Goal: Task Accomplishment & Management: Manage account settings

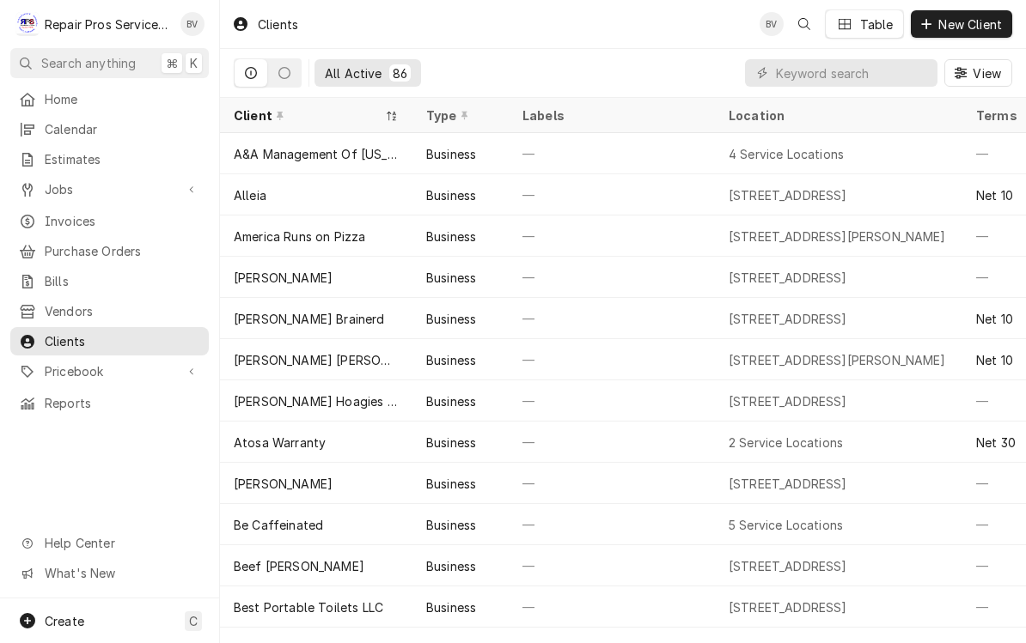
click at [195, 29] on div "Brian Volker's Avatar" at bounding box center [192, 24] width 24 height 24
click at [95, 108] on link "Home" at bounding box center [109, 99] width 198 height 28
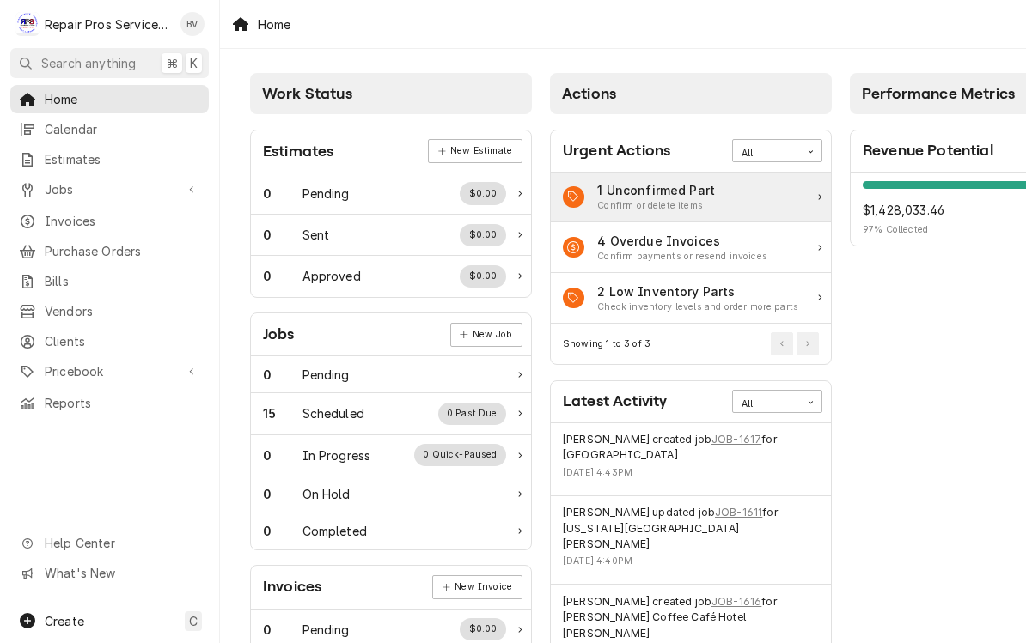
click at [714, 198] on div "1 Unconfirmed Part Confirm or delete items" at bounding box center [691, 198] width 280 height 51
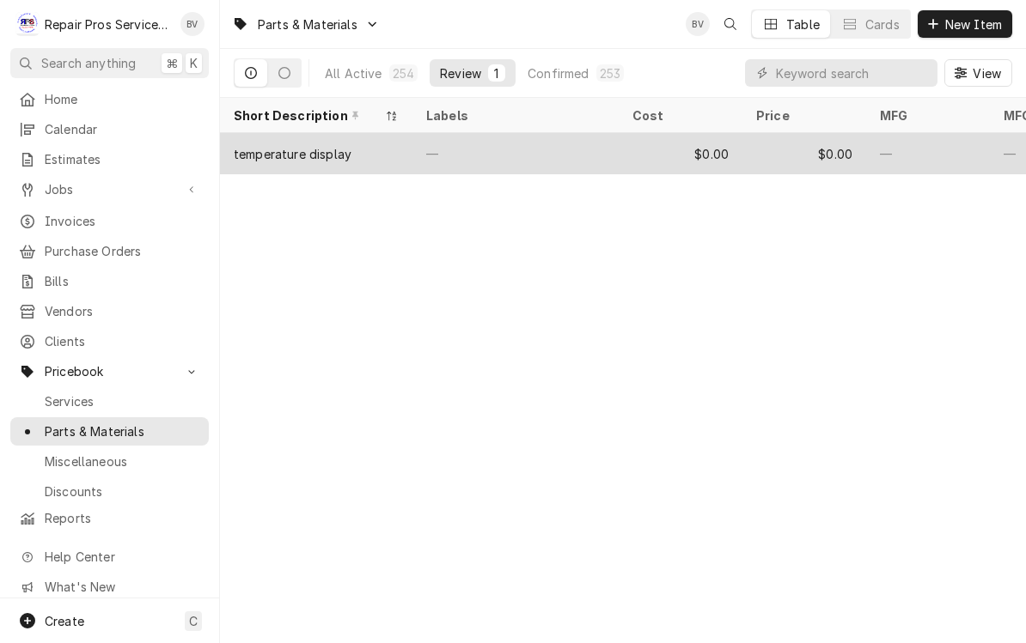
click at [366, 152] on div "temperature display" at bounding box center [316, 153] width 192 height 41
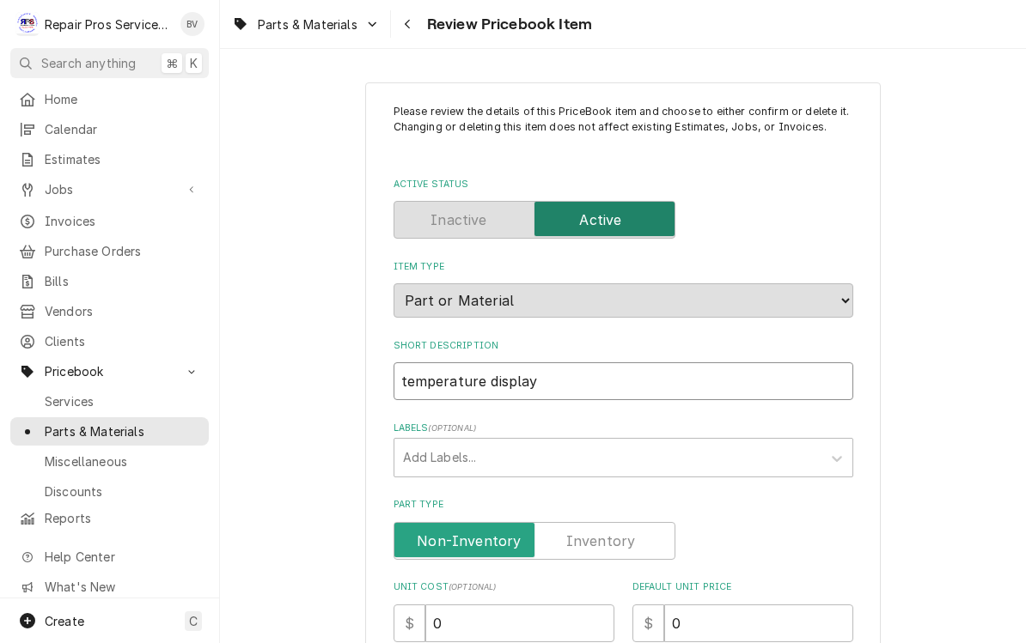
click at [412, 363] on input "temperature display" at bounding box center [623, 382] width 460 height 38
click at [438, 375] on input "temperature display" at bounding box center [623, 382] width 460 height 38
click at [401, 367] on input "temperature display" at bounding box center [623, 382] width 460 height 38
click at [566, 379] on input "temperature display" at bounding box center [623, 382] width 460 height 38
click at [575, 367] on input "temperature display" at bounding box center [623, 382] width 460 height 38
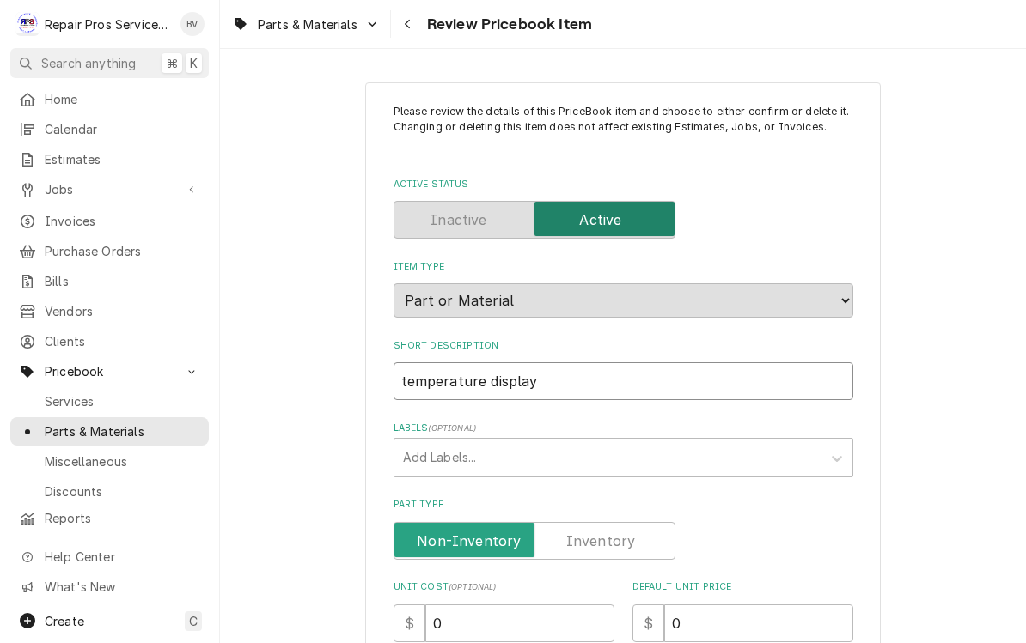
click at [576, 377] on input "temperature display" at bounding box center [623, 382] width 460 height 38
type input "temperature"
type textarea "x"
type input "temperature"
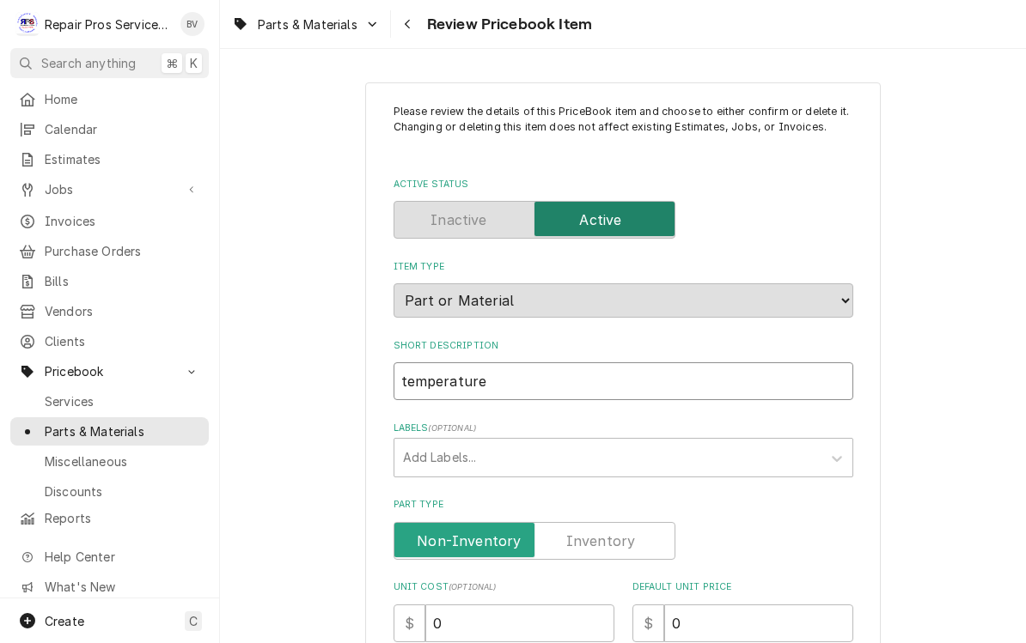
type textarea "x"
type input "temperature"
type textarea "x"
type input "temperature"
type textarea "x"
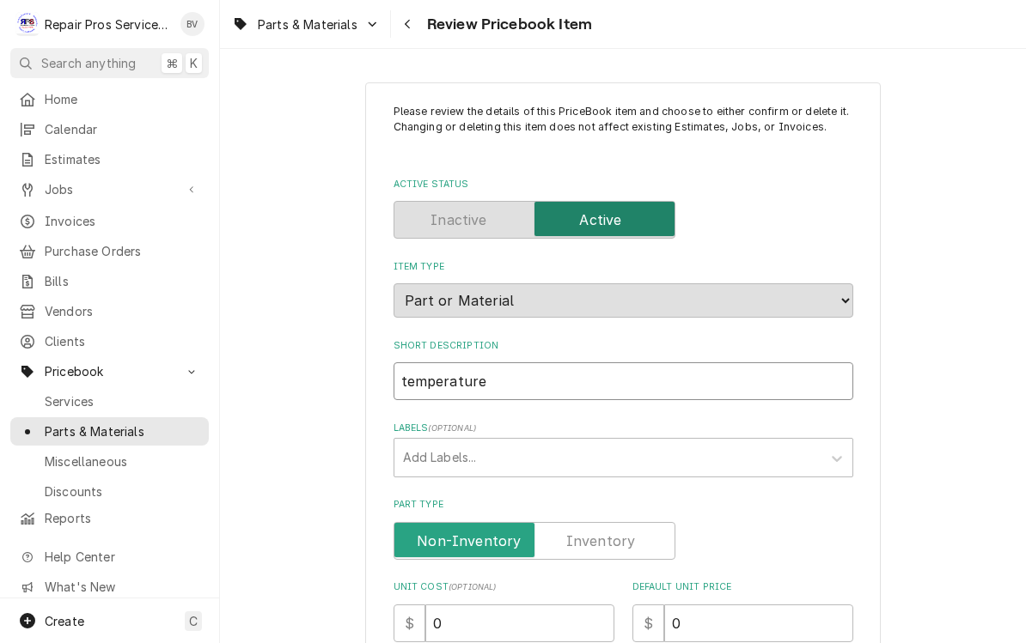
type input "temperature"
type textarea "x"
type input "temperature"
type textarea "x"
type input "temperature"
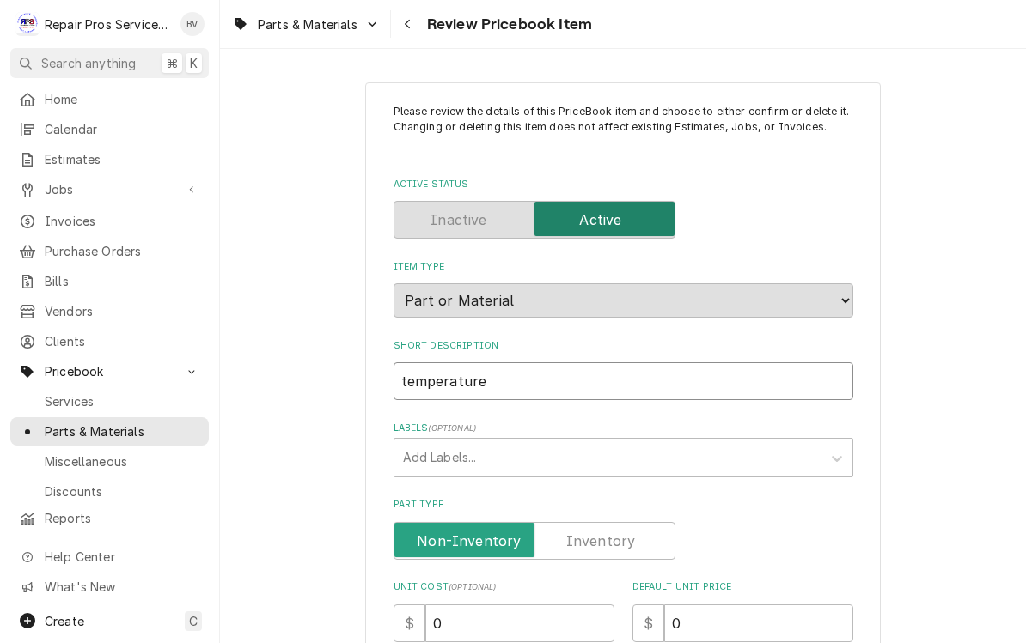
type textarea "x"
type input "temperatur"
type textarea "x"
type input "temperatu"
type textarea "x"
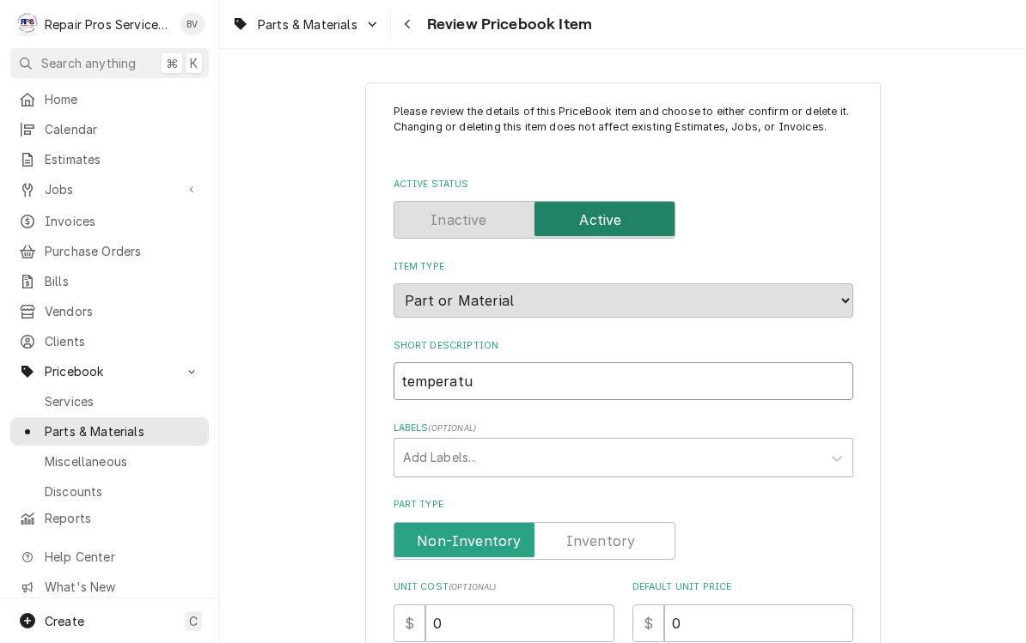
type input "temperat"
type textarea "x"
type input "tempera"
type textarea "x"
type input "temper"
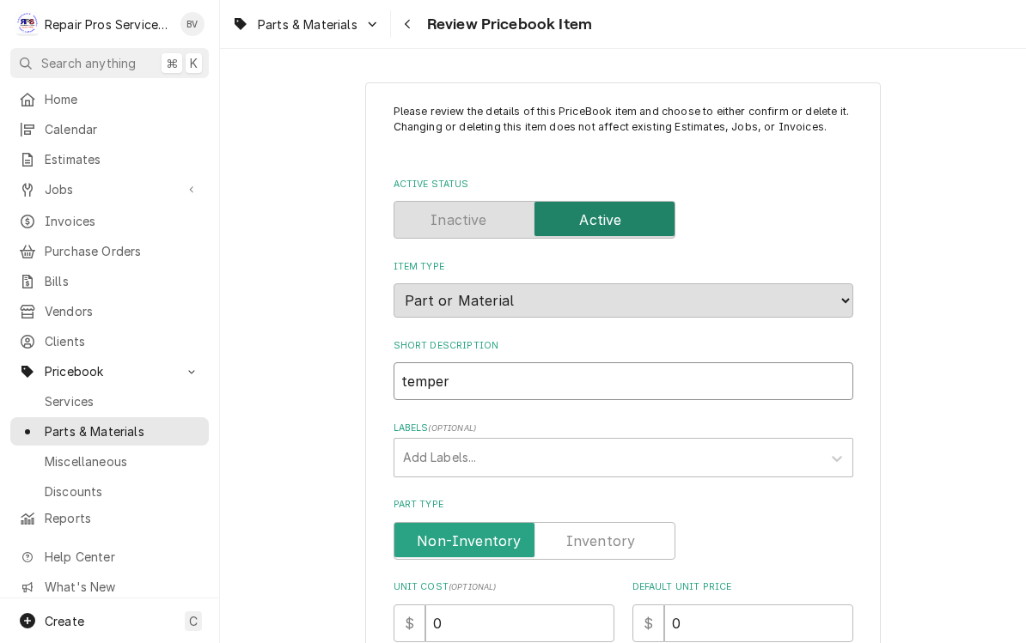
type textarea "x"
type input "tempe"
type textarea "x"
type input "temp"
type textarea "x"
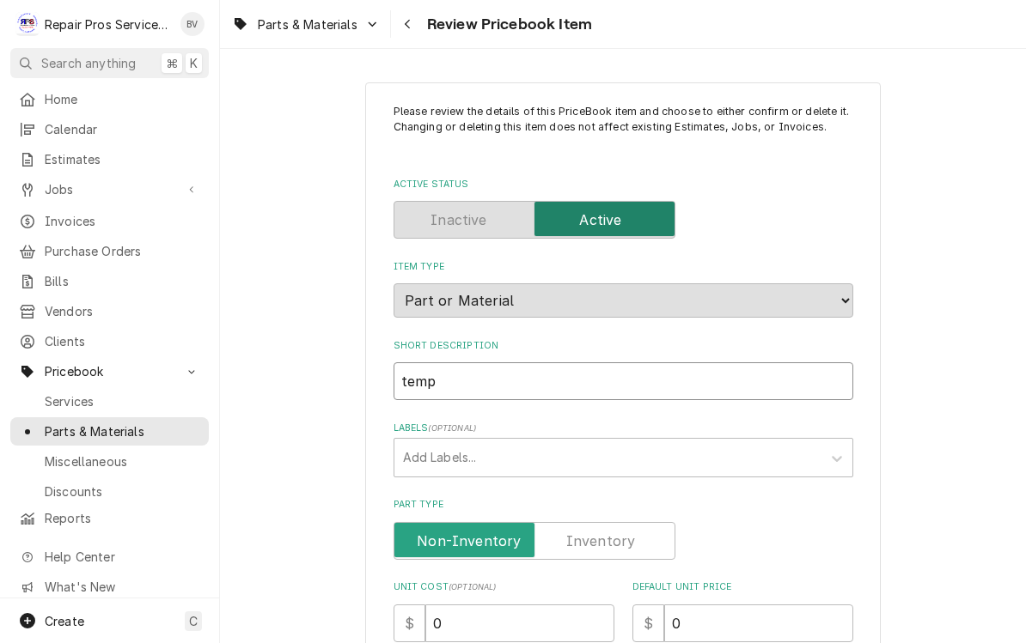
type input "tem"
type textarea "x"
type input "te"
type textarea "x"
type input "t"
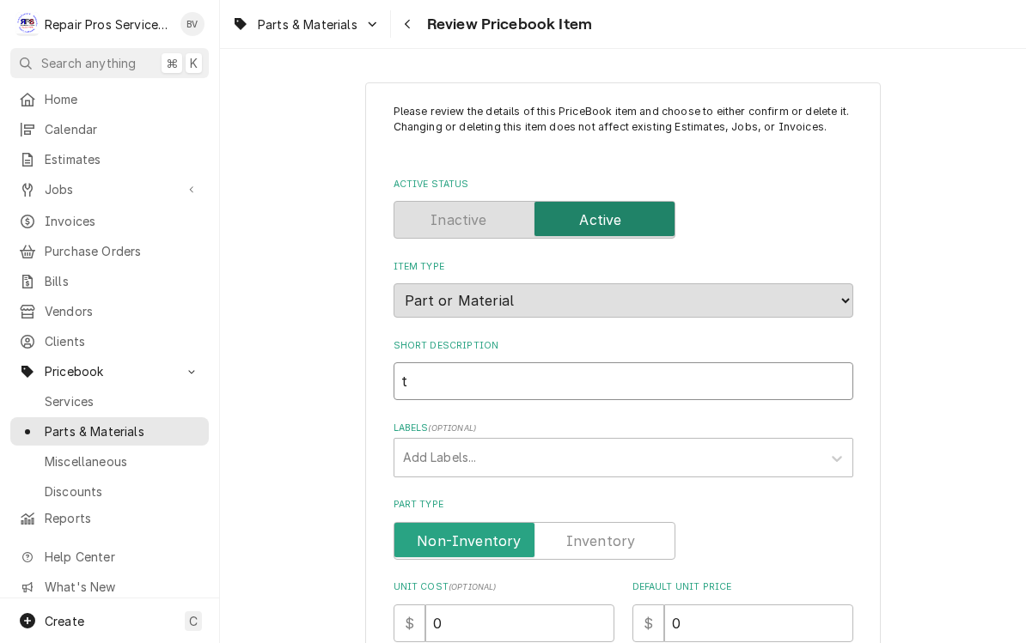
type textarea "x"
type input "T"
type textarea "x"
type input "Te"
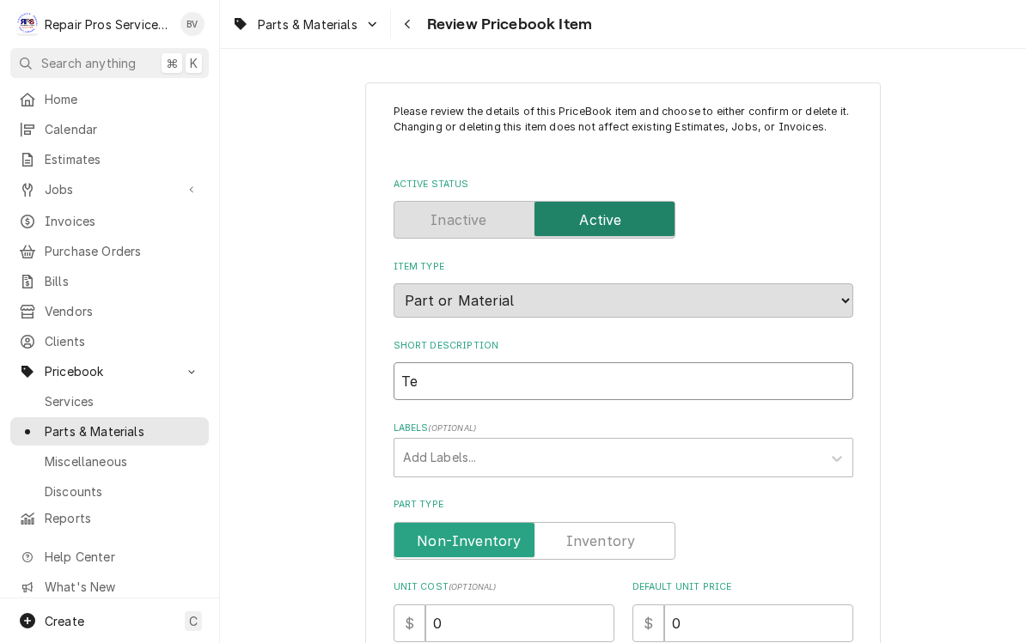
type textarea "x"
type input "Tem"
type textarea "x"
type input "Temp"
type textarea "x"
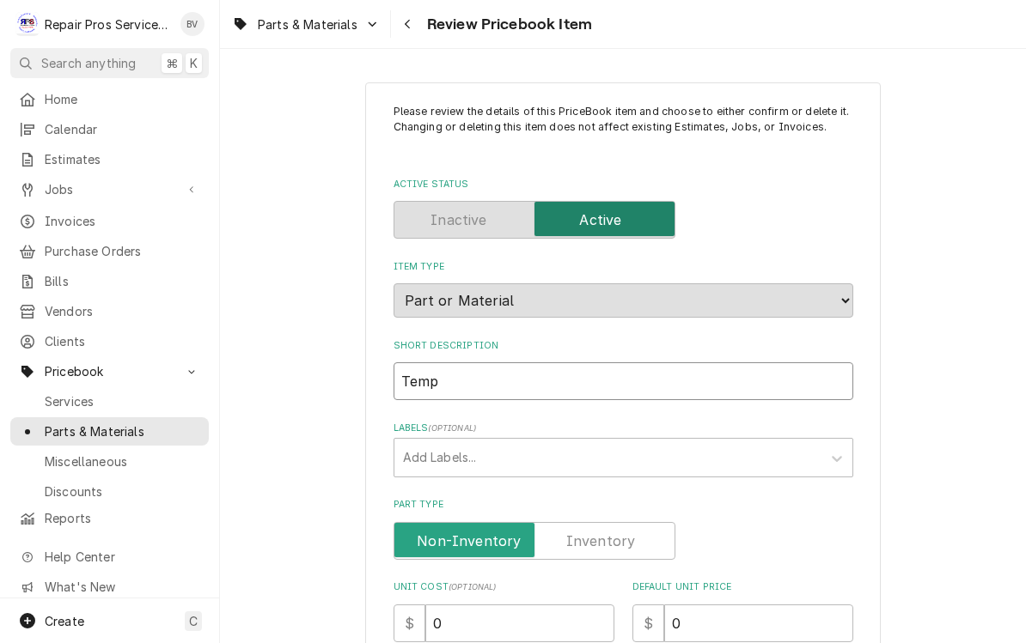
type input "Tempe"
type textarea "x"
type input "Temper"
type textarea "x"
type input "Tempera"
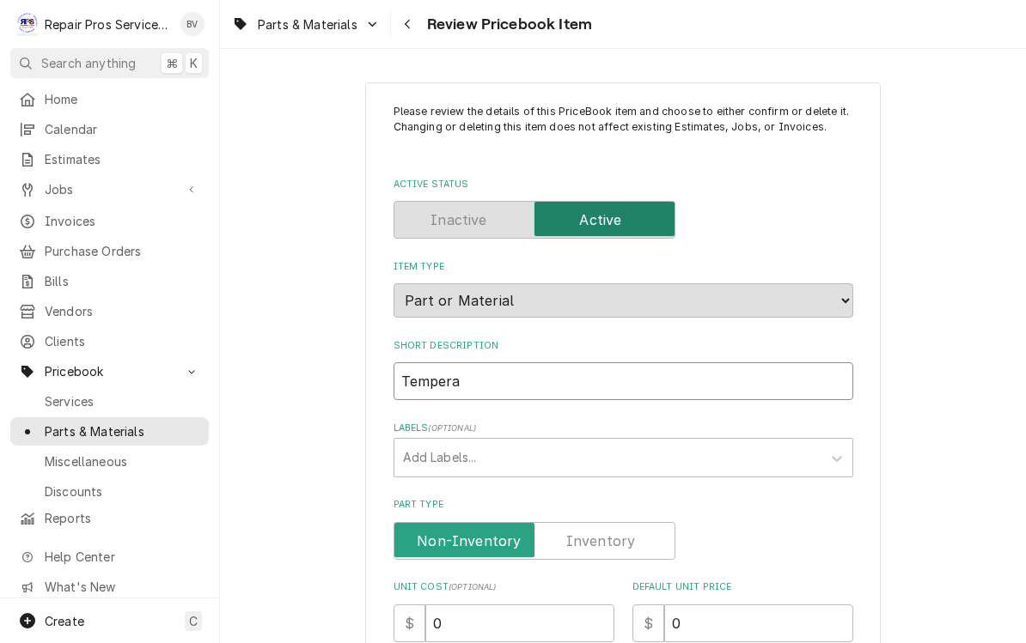
type textarea "x"
type input "Temperat"
type textarea "x"
type input "Temperatu"
type textarea "x"
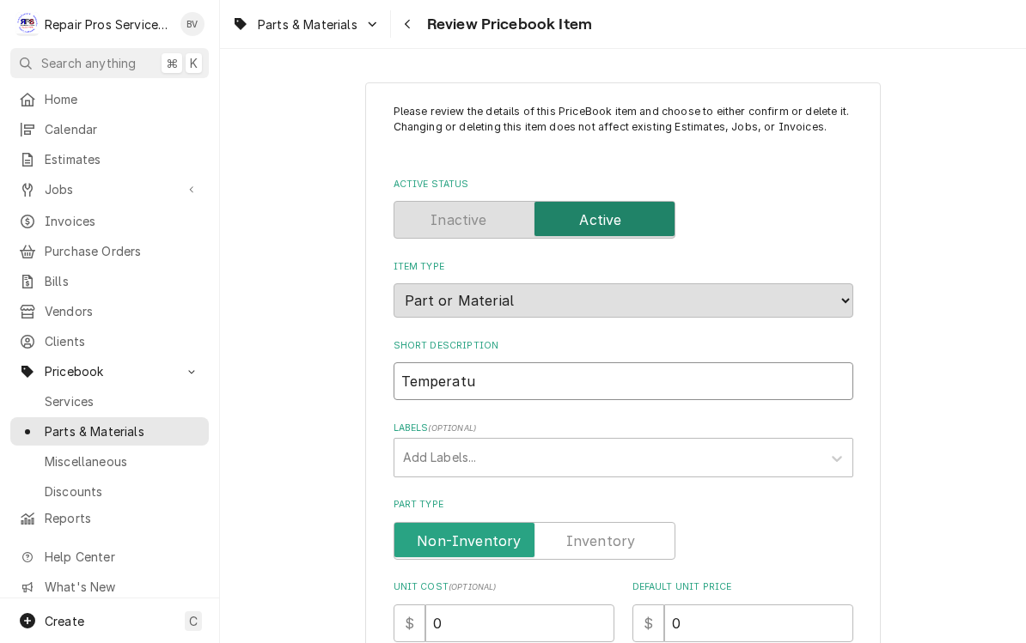
type input "Temperatur"
type textarea "x"
type input "Temperature"
type textarea "x"
type input "Temperature"
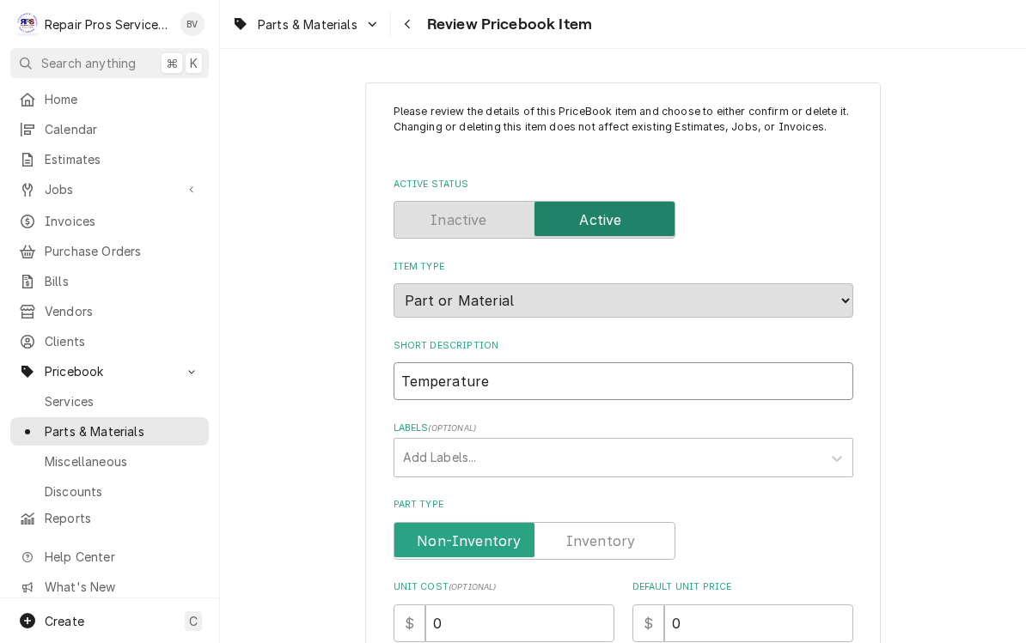
type textarea "x"
type input "Temperature D"
type textarea "x"
type input "Temperature Di"
type textarea "x"
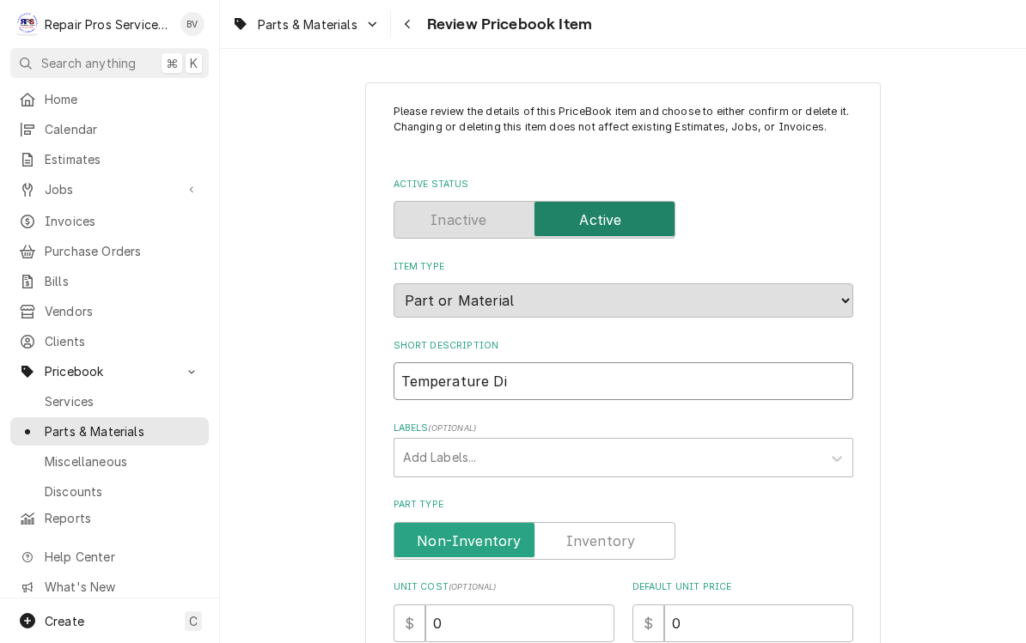
type input "Temperature Dis"
type textarea "x"
type input "Temperature Disp"
type textarea "x"
type input "Temperature Displ"
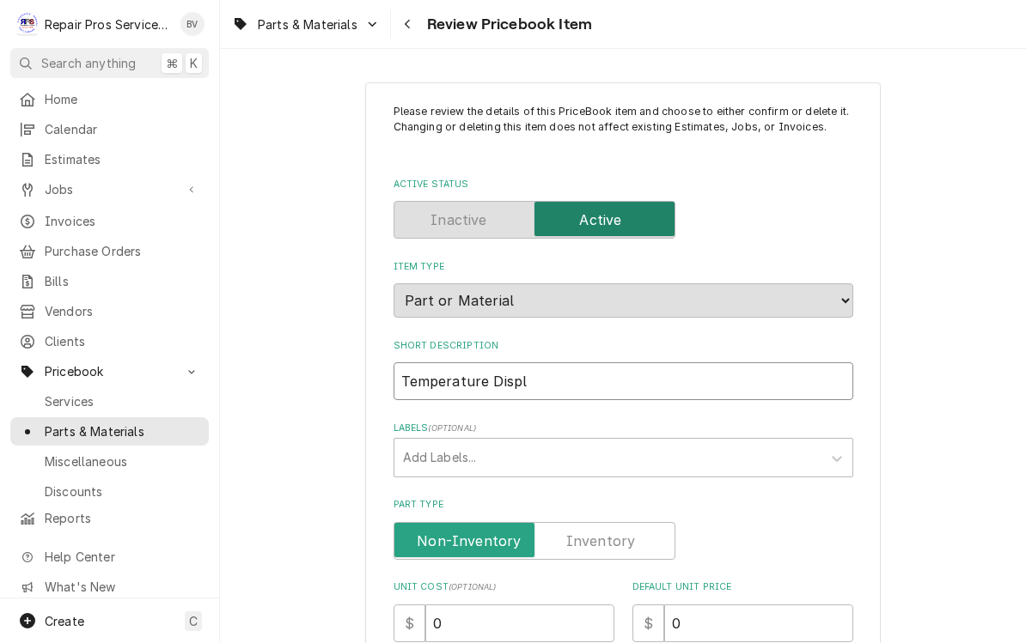
type textarea "x"
type input "Temperature Displa"
type textarea "x"
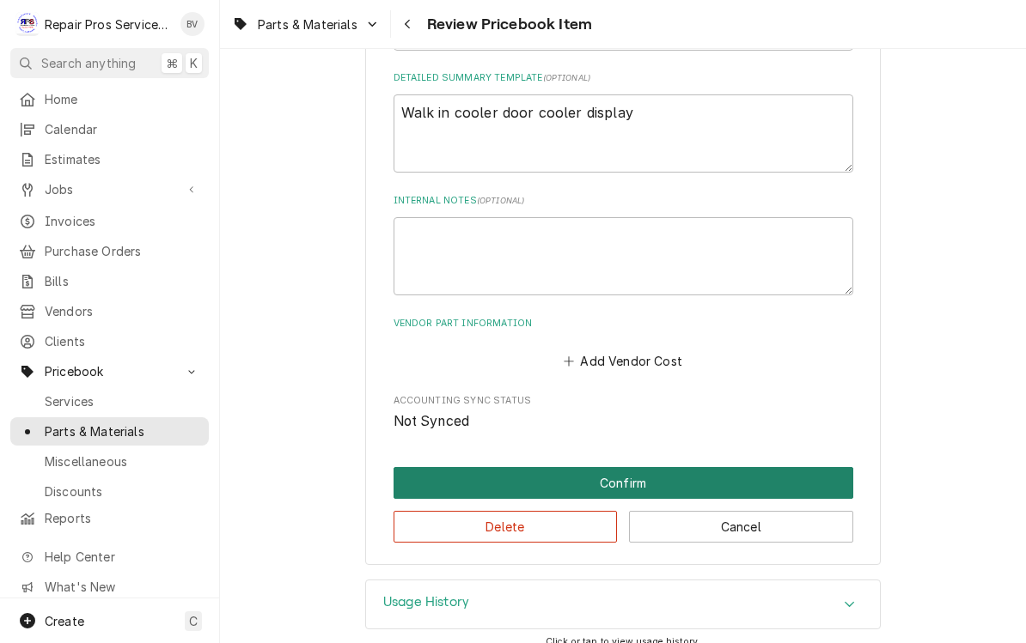
type input "Temperature Display"
click at [631, 467] on button "Confirm" at bounding box center [623, 483] width 460 height 32
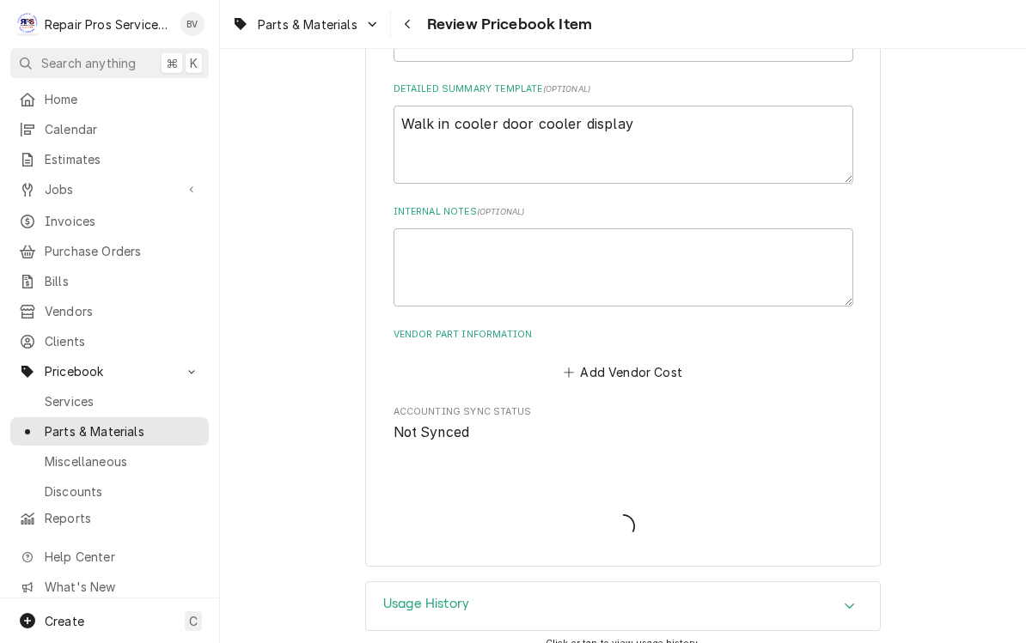
type textarea "x"
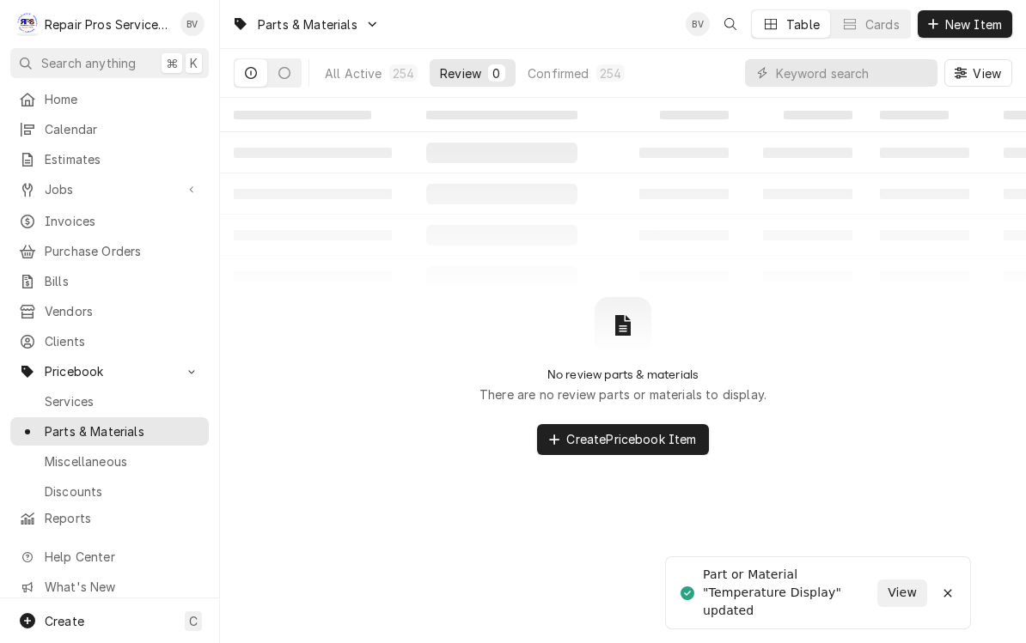
click at [88, 104] on span "Home" at bounding box center [123, 99] width 156 height 18
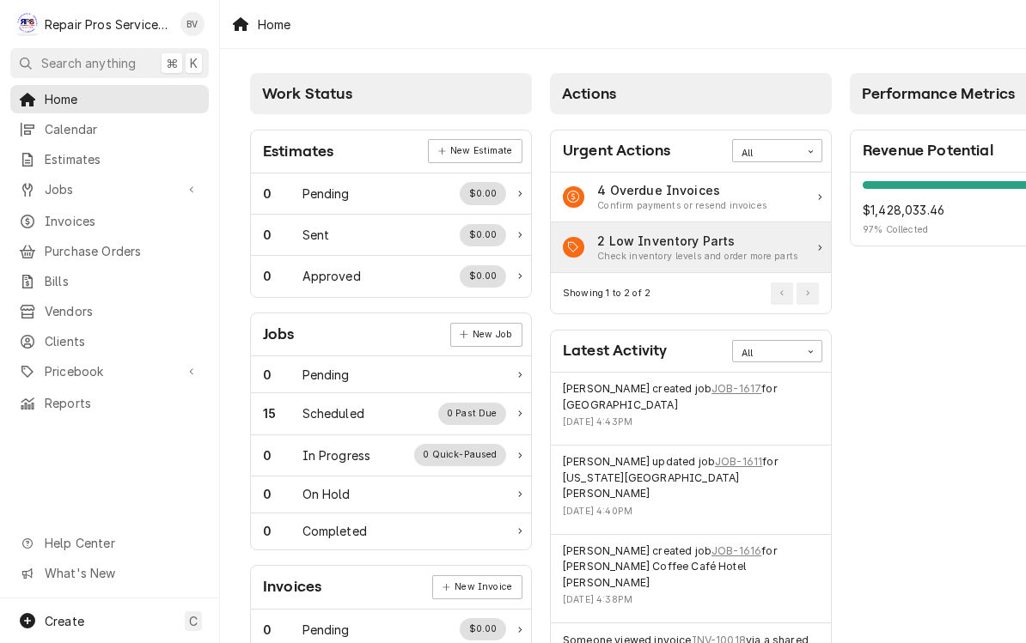
click at [729, 253] on div "Check inventory levels and order more parts" at bounding box center [697, 257] width 201 height 14
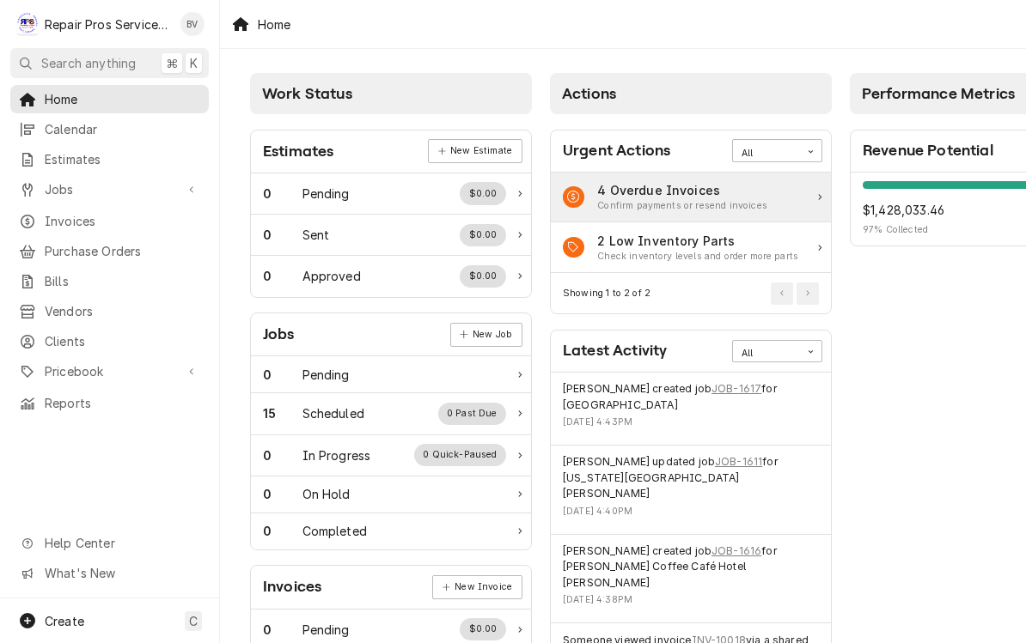
click at [701, 204] on div "Confirm payments or resend invoices" at bounding box center [682, 206] width 170 height 14
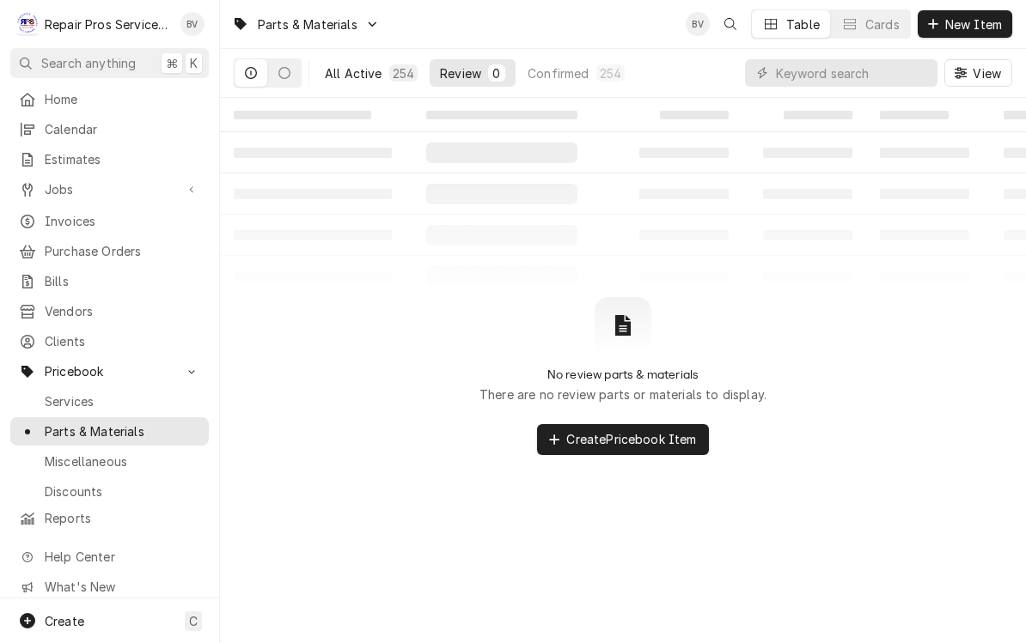
click at [368, 80] on div "All Active" at bounding box center [354, 73] width 58 height 18
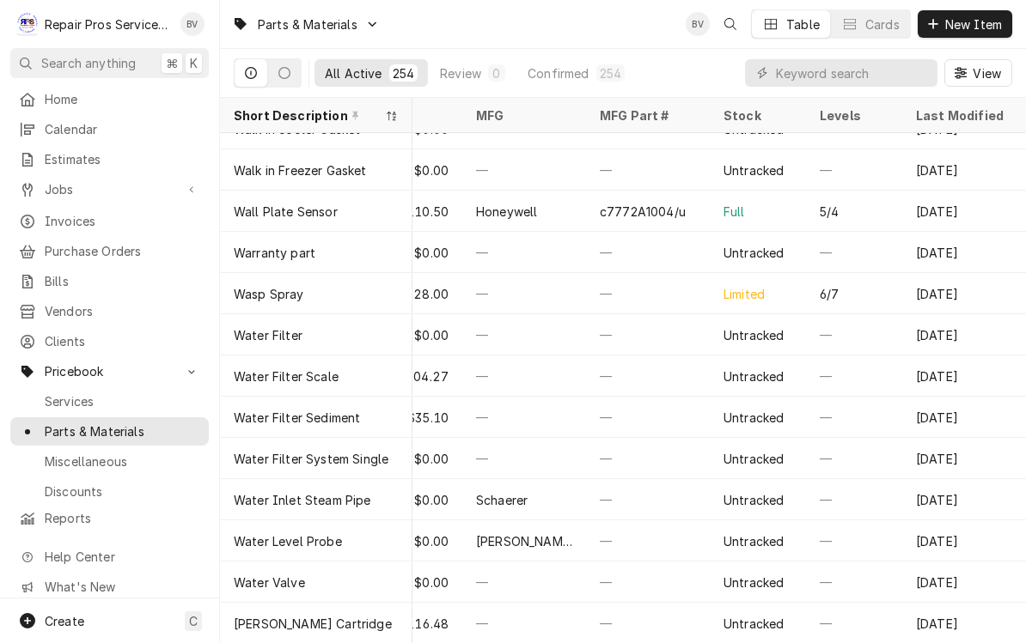
scroll to position [9962, 514]
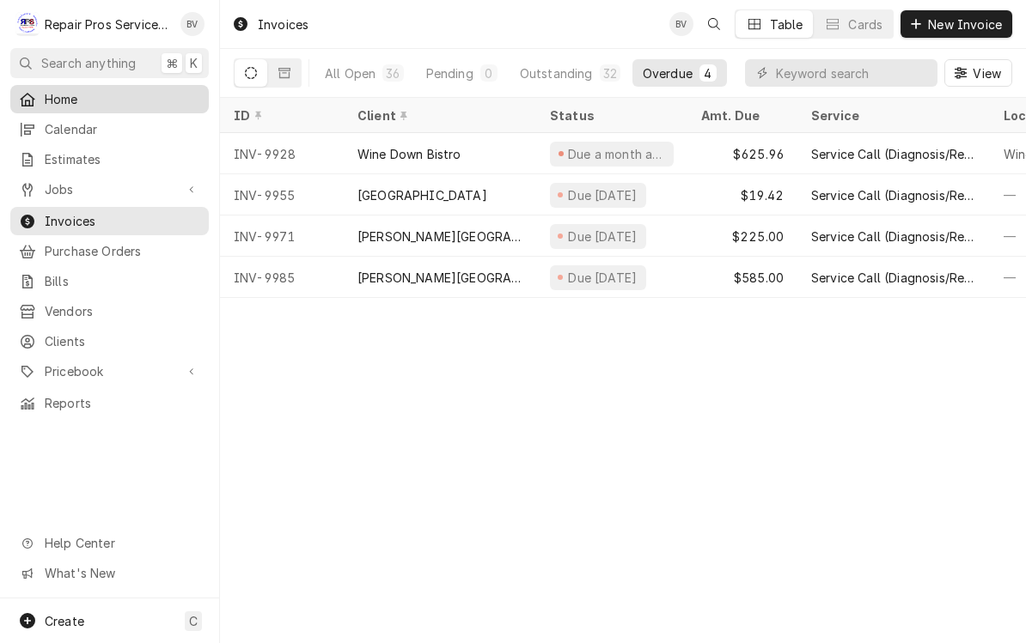
click at [49, 90] on span "Home" at bounding box center [123, 99] width 156 height 18
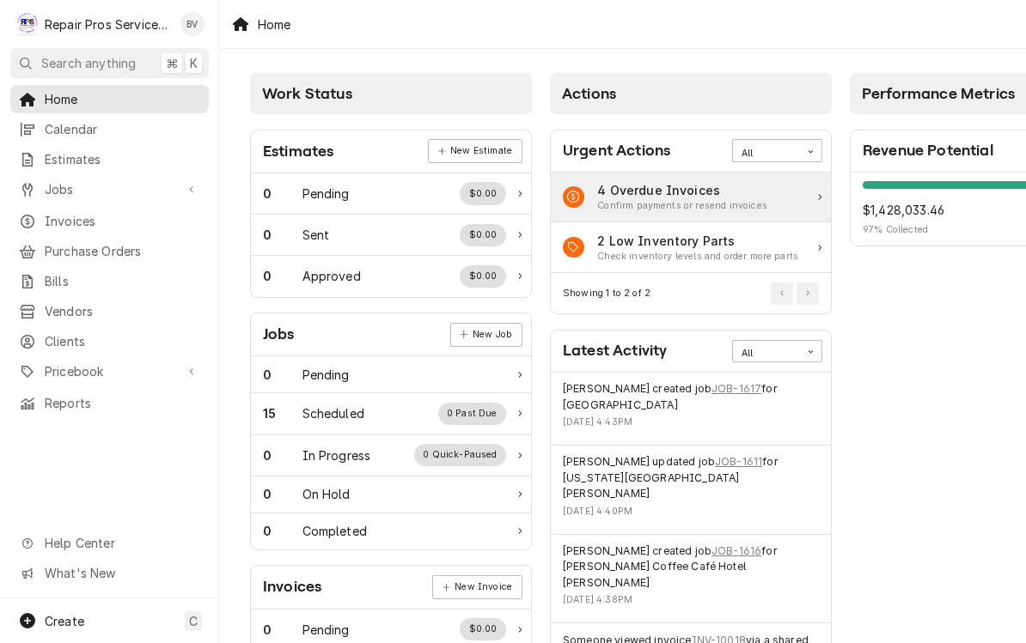
click at [678, 203] on div "Confirm payments or resend invoices" at bounding box center [682, 206] width 170 height 14
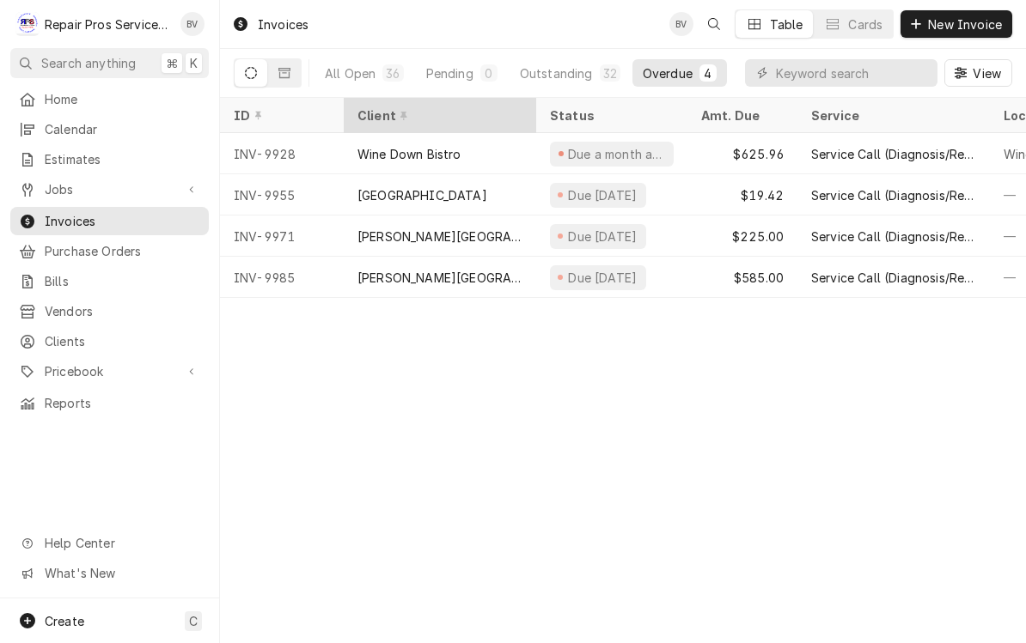
click at [501, 152] on div "Wine Down Bistro" at bounding box center [440, 153] width 192 height 41
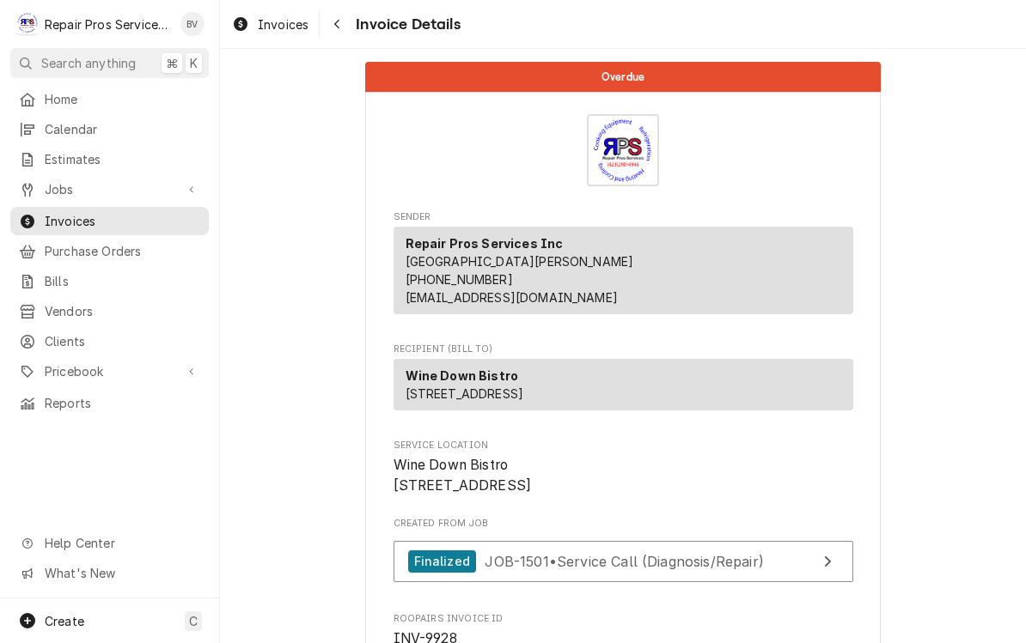
click at [76, 108] on link "Home" at bounding box center [109, 99] width 198 height 28
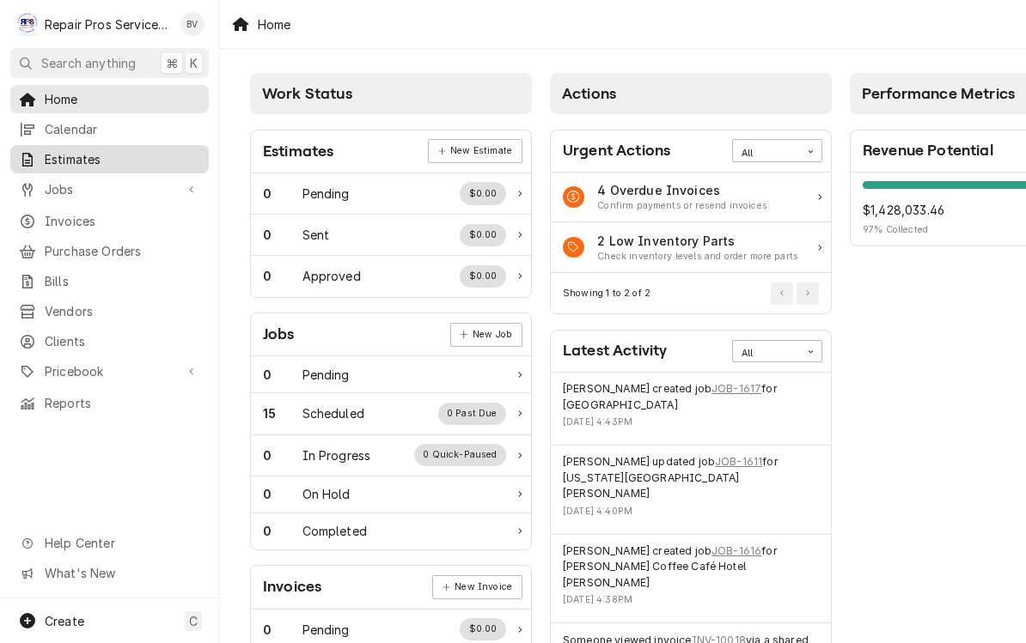
click at [90, 194] on link "Jobs" at bounding box center [109, 189] width 198 height 28
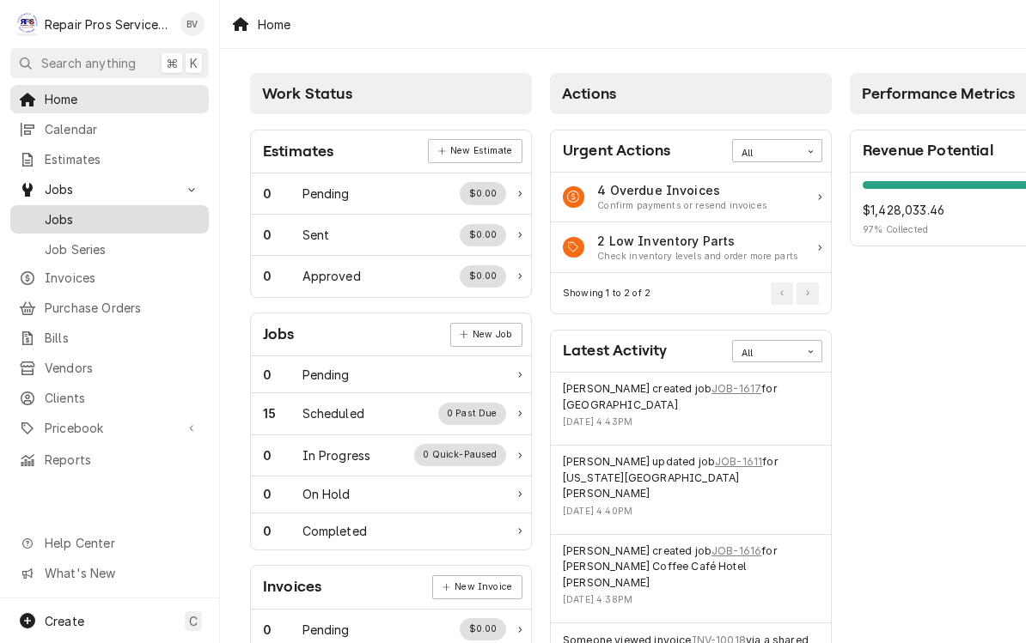
click at [124, 225] on link "Jobs" at bounding box center [109, 219] width 198 height 28
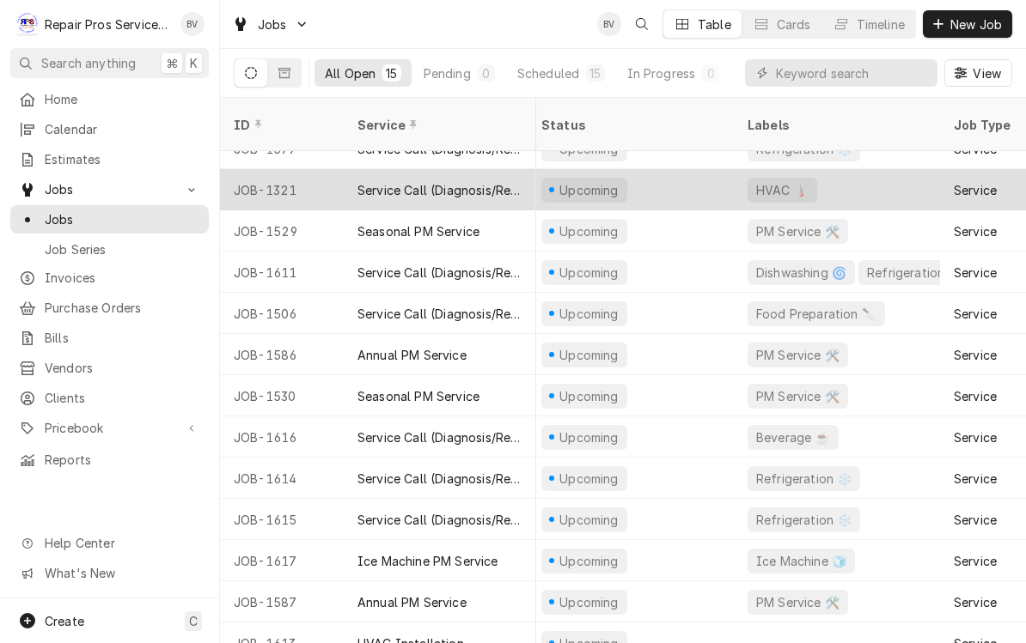
scroll to position [106, 119]
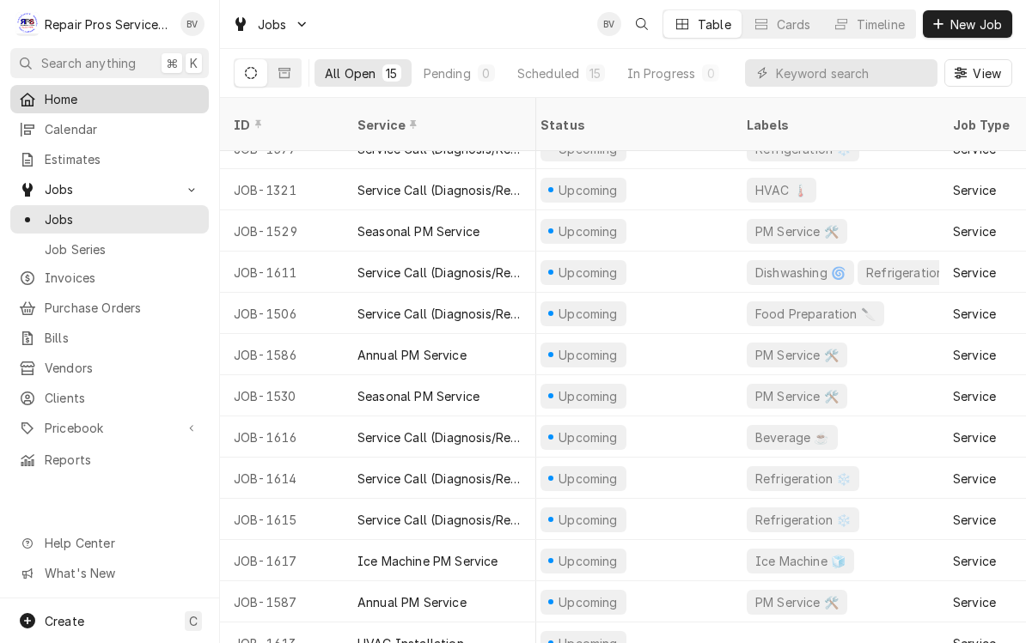
click at [76, 109] on link "Home" at bounding box center [109, 99] width 198 height 28
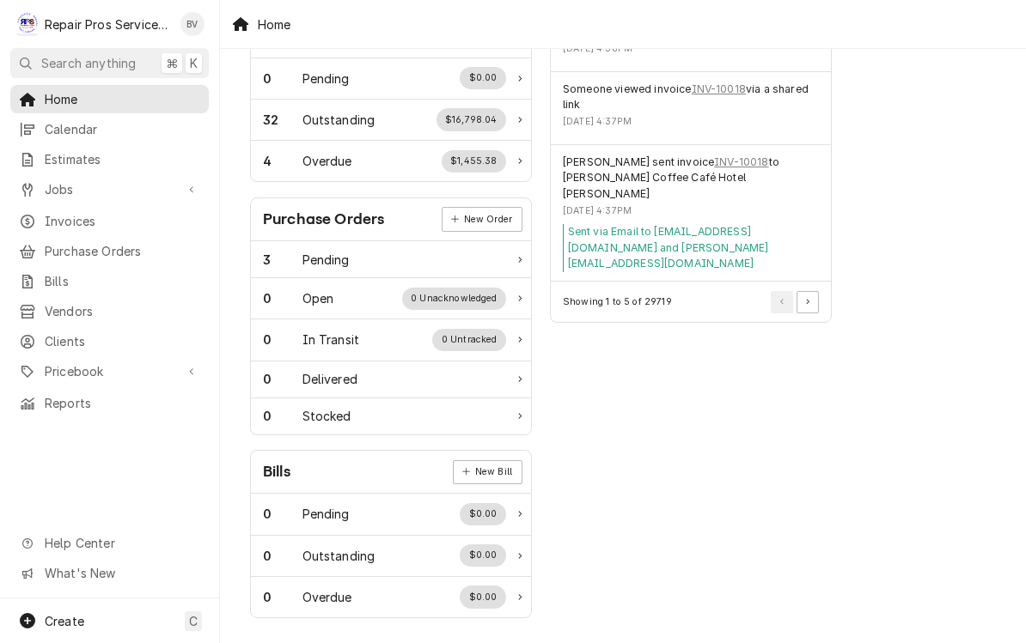
scroll to position [550, 0]
